Goal: Transaction & Acquisition: Download file/media

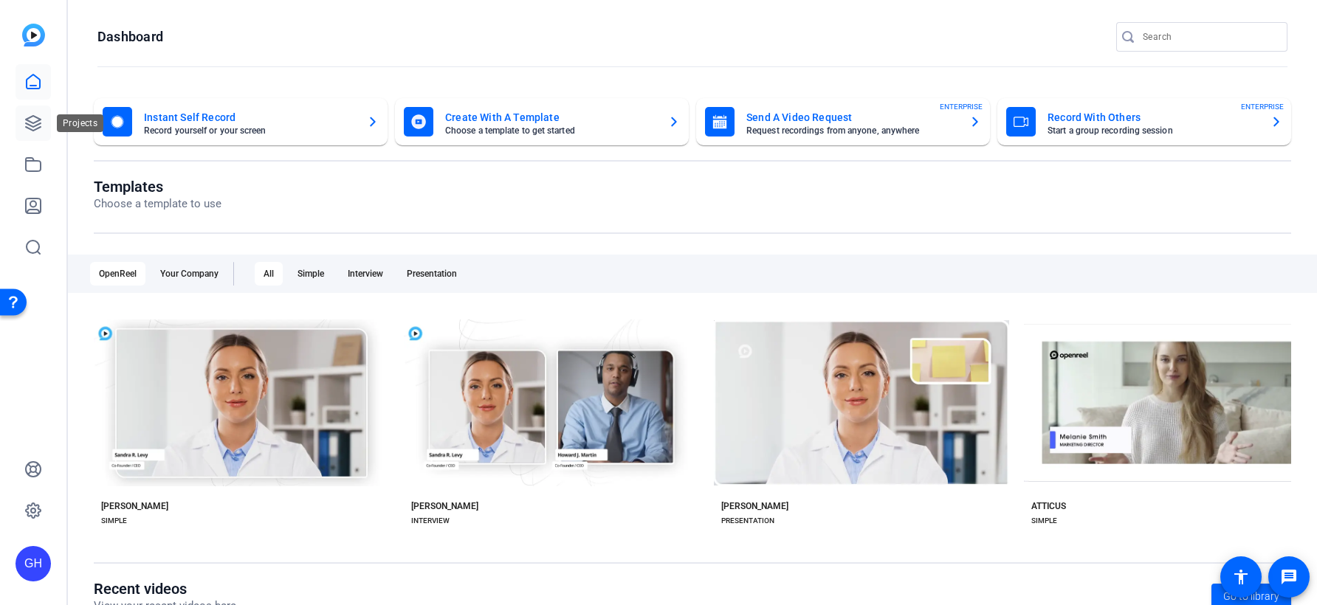
click at [35, 130] on icon at bounding box center [33, 123] width 15 height 15
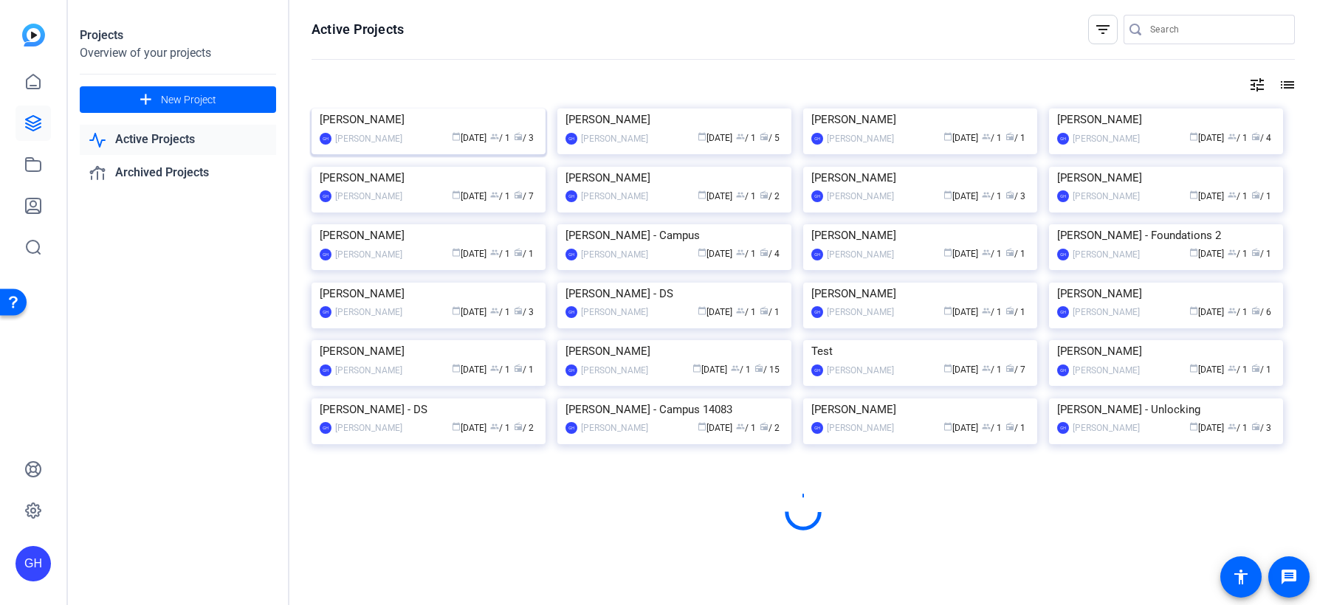
click at [394, 109] on img at bounding box center [429, 109] width 234 height 0
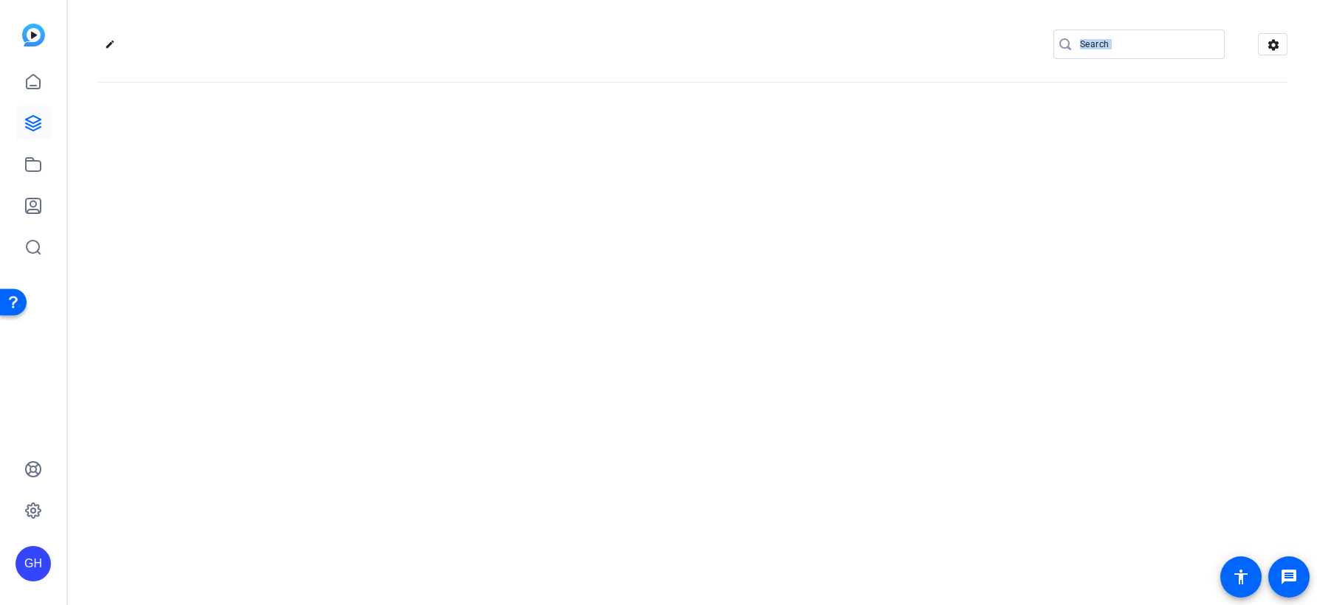
click at [394, 136] on div "edit settings" at bounding box center [692, 302] width 1249 height 605
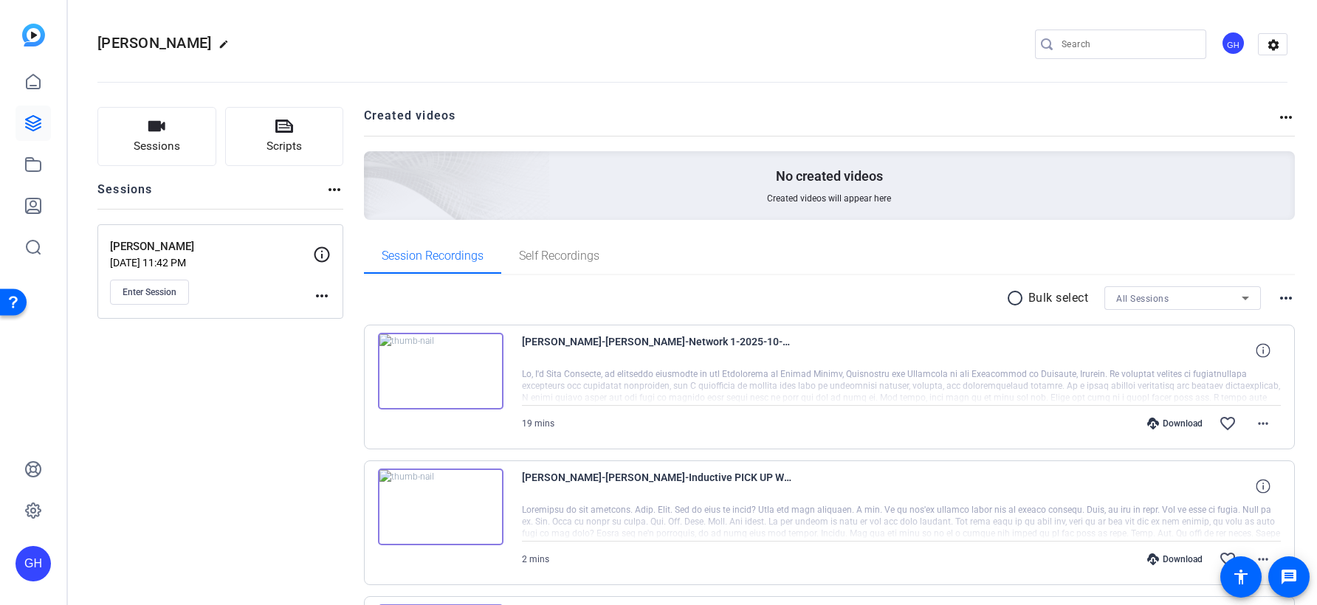
click at [1178, 253] on div "Session Recordings Self Recordings" at bounding box center [830, 255] width 932 height 35
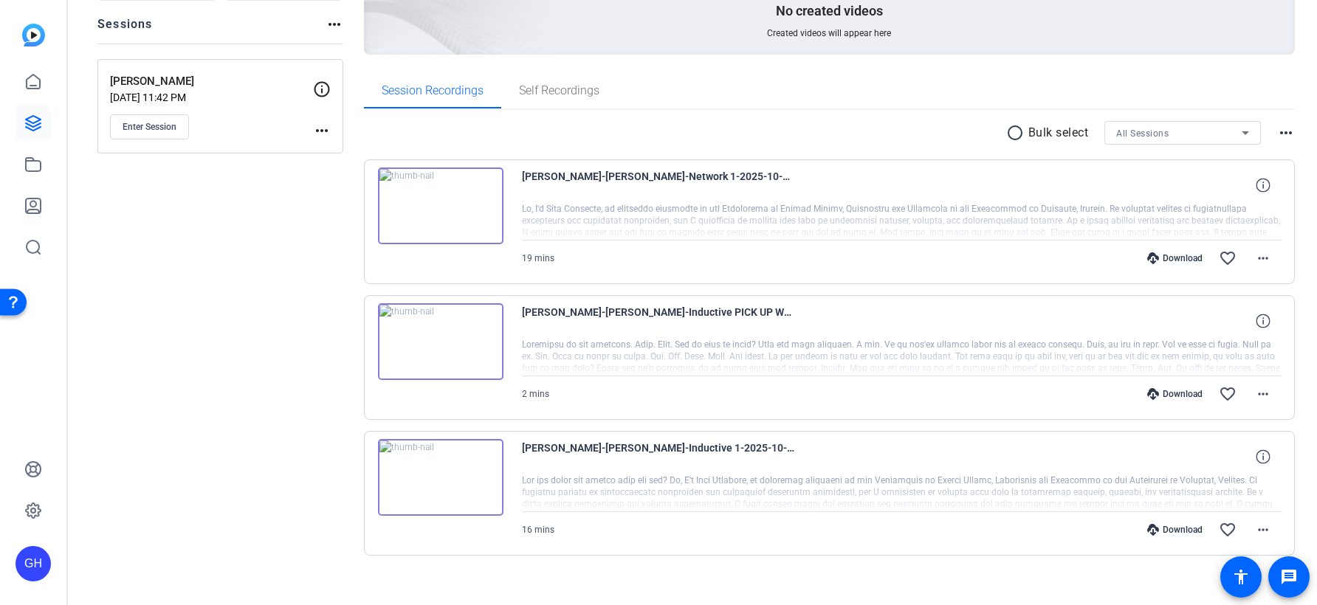
scroll to position [169, 0]
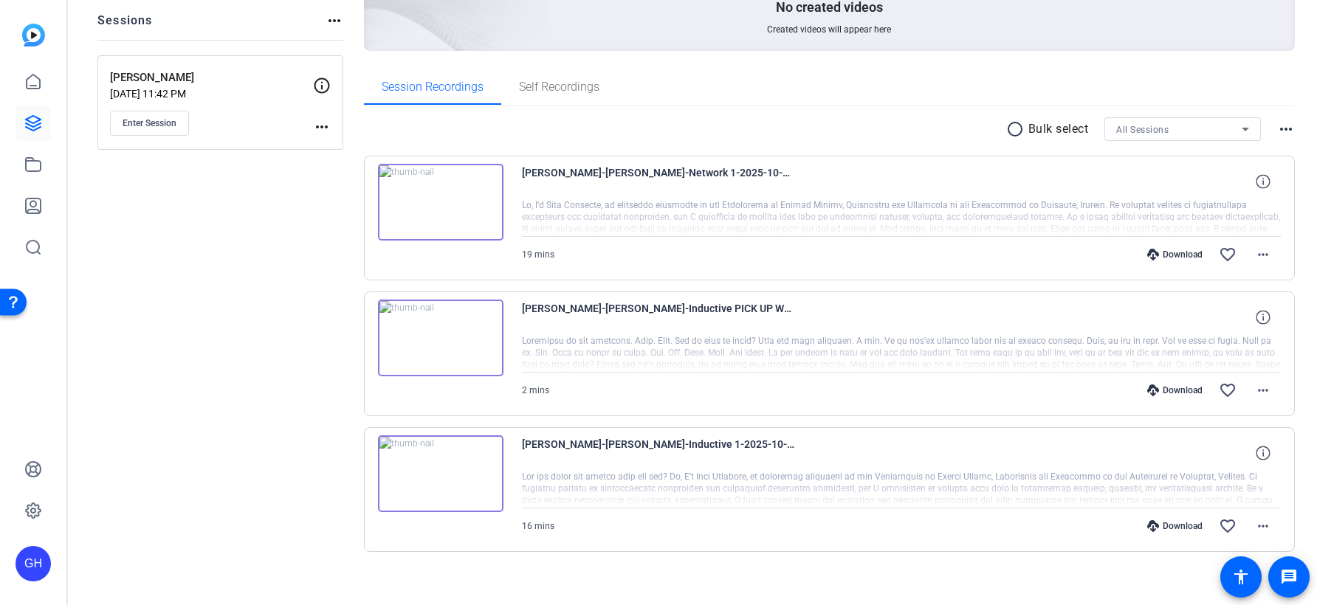
click at [1175, 388] on div "Download" at bounding box center [1175, 391] width 70 height 12
click at [1183, 527] on div "Download" at bounding box center [1175, 526] width 70 height 12
click at [889, 121] on div "radio_button_unchecked Bulk select All Sessions more_horiz" at bounding box center [830, 129] width 932 height 24
click at [1189, 257] on div "Download" at bounding box center [1175, 255] width 70 height 12
click at [1012, 126] on mat-icon "radio_button_unchecked" at bounding box center [1017, 129] width 22 height 18
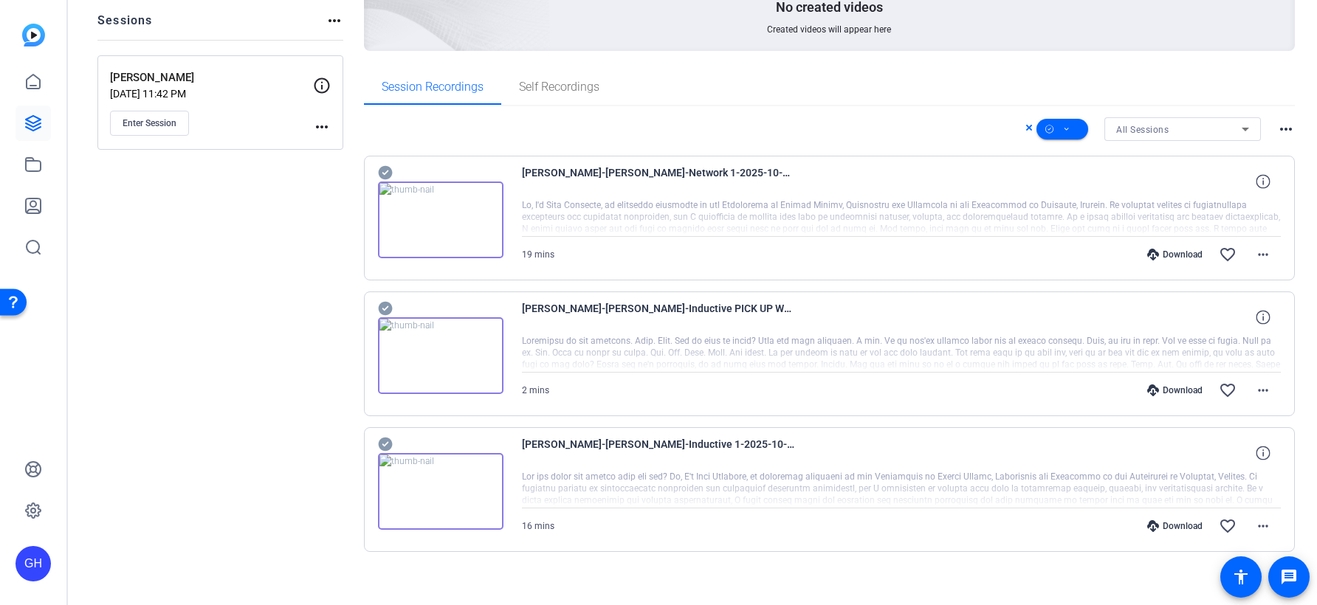
click at [895, 105] on div "Session Recordings Self Recordings" at bounding box center [830, 87] width 932 height 37
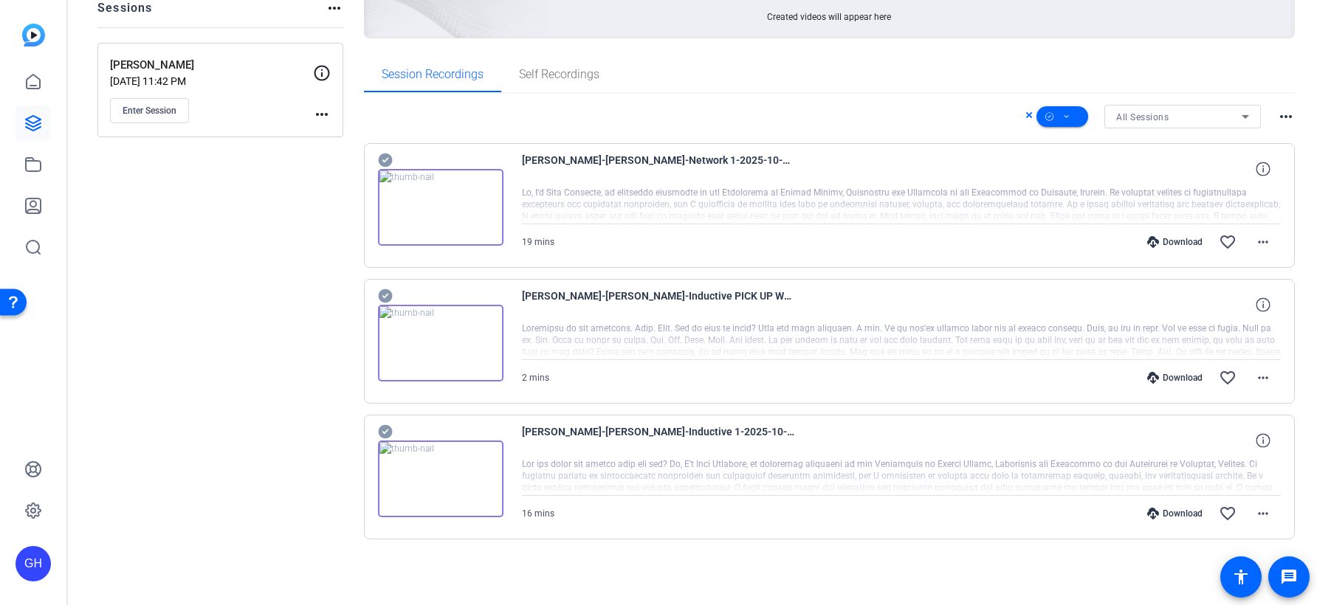
scroll to position [0, 0]
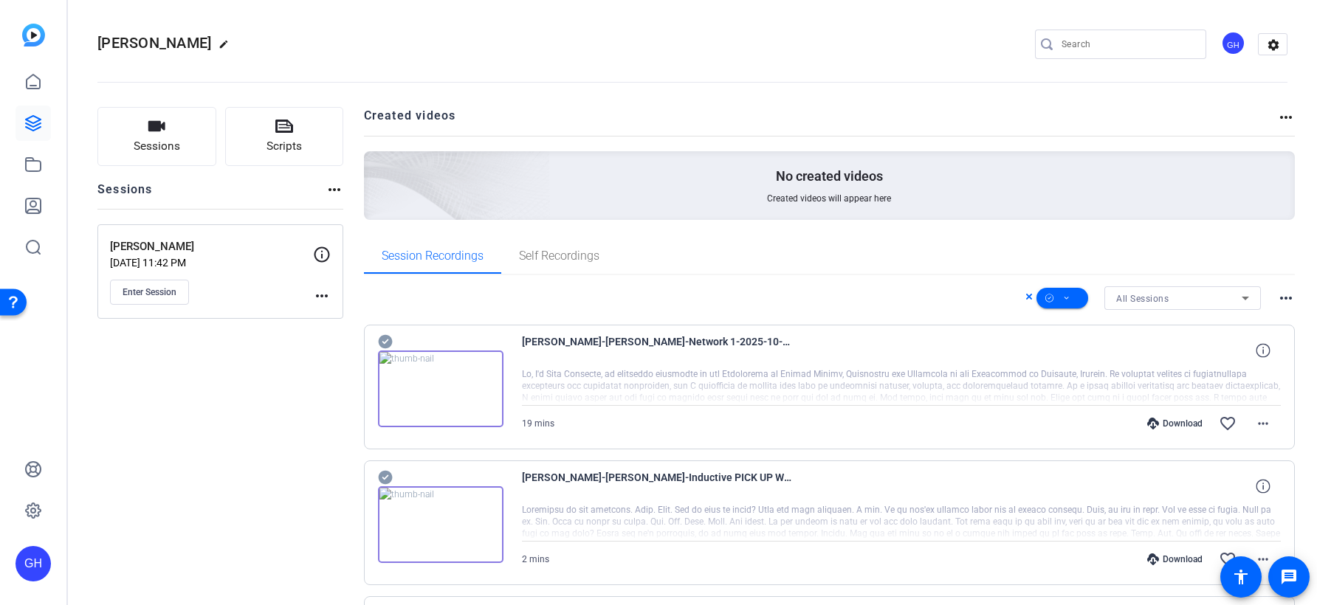
click at [1284, 291] on mat-icon "more_horiz" at bounding box center [1286, 298] width 18 height 18
click at [881, 281] on div at bounding box center [658, 302] width 1317 height 605
click at [1147, 300] on span "All Sessions" at bounding box center [1142, 299] width 52 height 10
click at [883, 284] on div at bounding box center [658, 302] width 1317 height 605
click at [1071, 298] on span at bounding box center [1063, 298] width 52 height 35
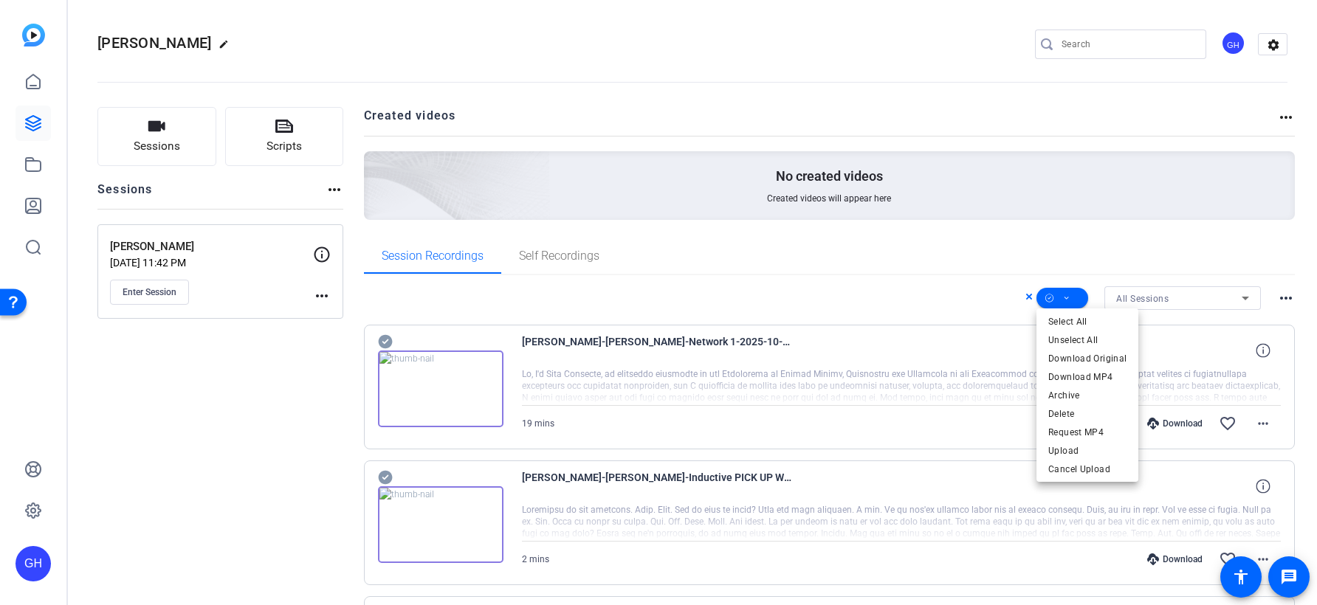
click at [897, 293] on div at bounding box center [658, 302] width 1317 height 605
